Goal: Information Seeking & Learning: Learn about a topic

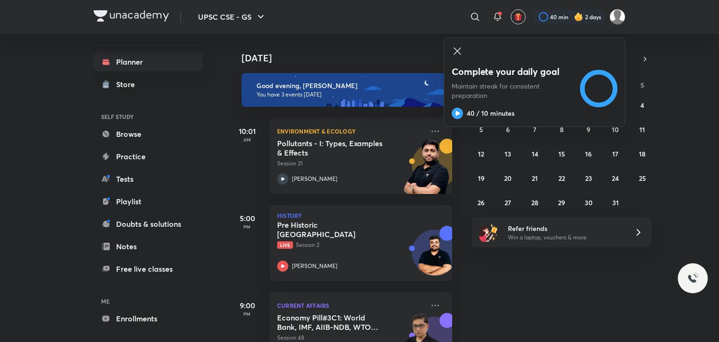
click at [456, 51] on icon at bounding box center [457, 50] width 11 height 11
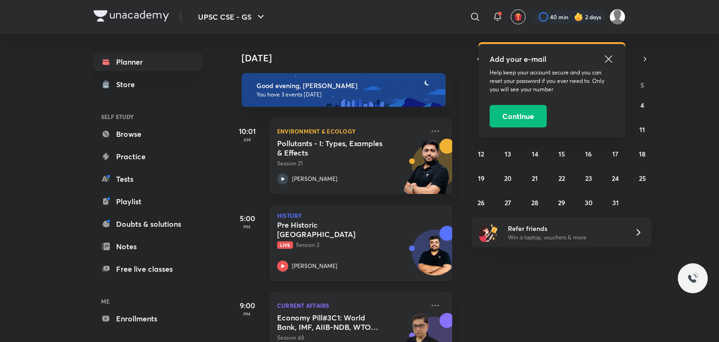
click at [319, 243] on div "Pre Historic India Live Session 2 [PERSON_NAME]" at bounding box center [350, 245] width 147 height 51
